Goal: Find specific page/section: Find specific page/section

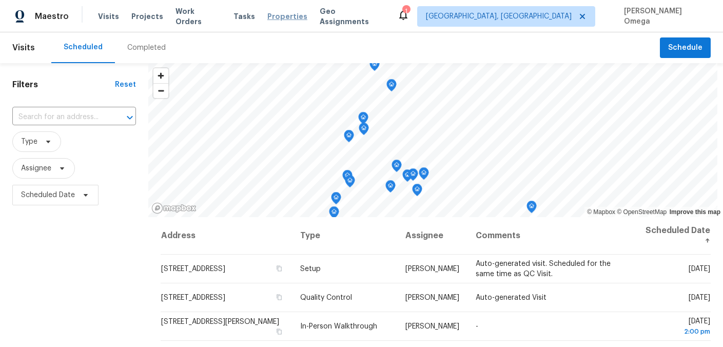
click at [277, 17] on span "Properties" at bounding box center [287, 16] width 40 height 10
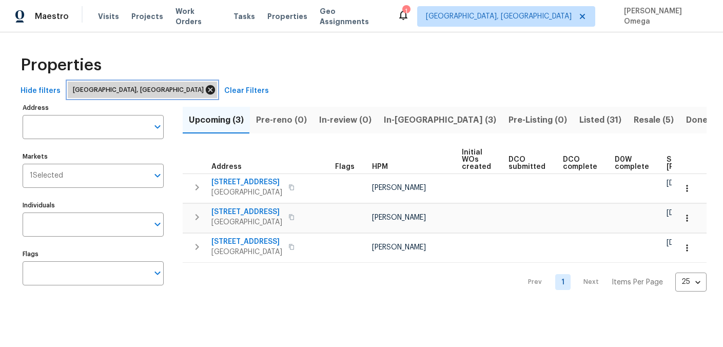
click at [206, 88] on icon at bounding box center [210, 89] width 9 height 9
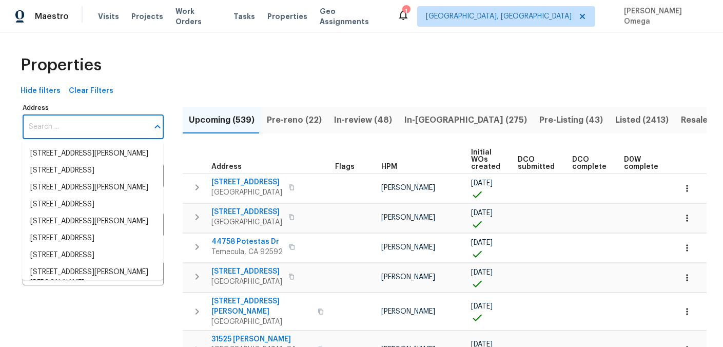
click at [122, 117] on input "Address" at bounding box center [86, 127] width 126 height 24
paste input "2227 Baker Carter Dr"
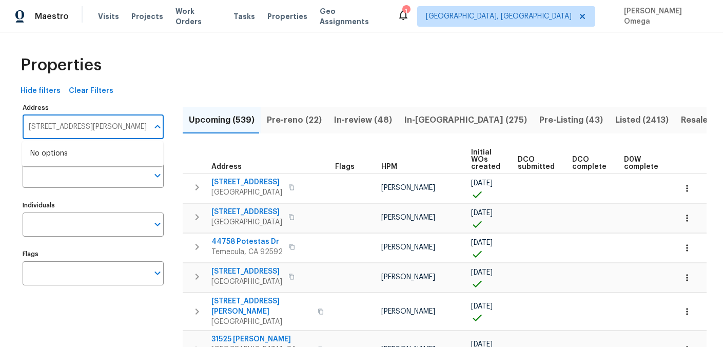
click at [97, 129] on input "2227 Baker Carter Dr" at bounding box center [86, 127] width 126 height 24
click at [76, 126] on input "2227 Baker Carter Dr" at bounding box center [86, 127] width 126 height 24
drag, startPoint x: 46, startPoint y: 126, endPoint x: 117, endPoint y: 130, distance: 71.9
click at [117, 130] on input "2227 Baker Carter Dr" at bounding box center [86, 127] width 126 height 24
type input "2227 baker"
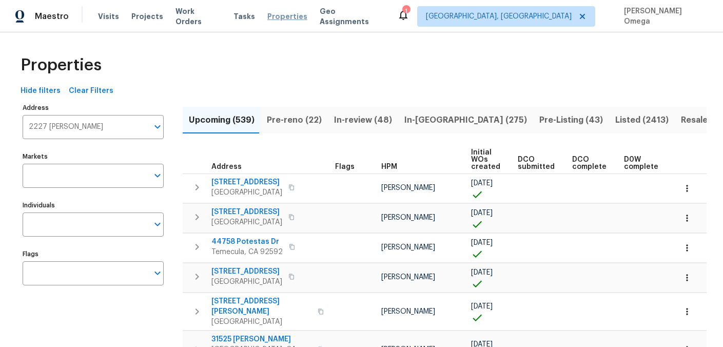
click at [267, 15] on span "Properties" at bounding box center [287, 16] width 40 height 10
click at [153, 127] on icon "Open" at bounding box center [157, 127] width 12 height 12
